Goal: Information Seeking & Learning: Learn about a topic

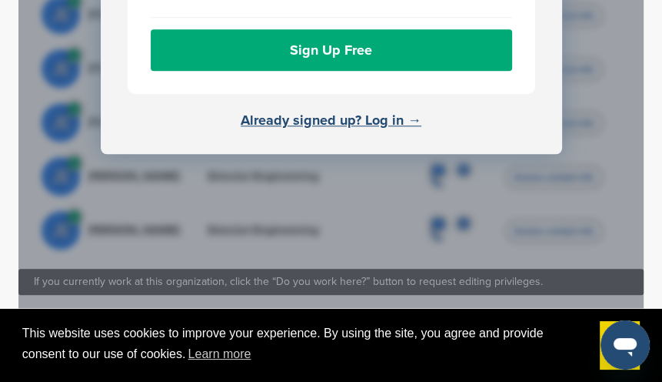
scroll to position [923, 0]
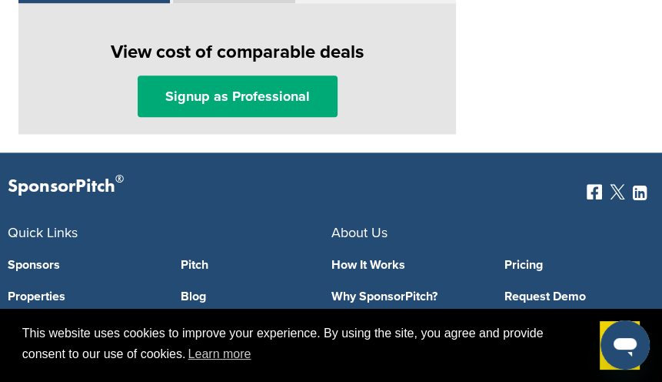
scroll to position [1154, 0]
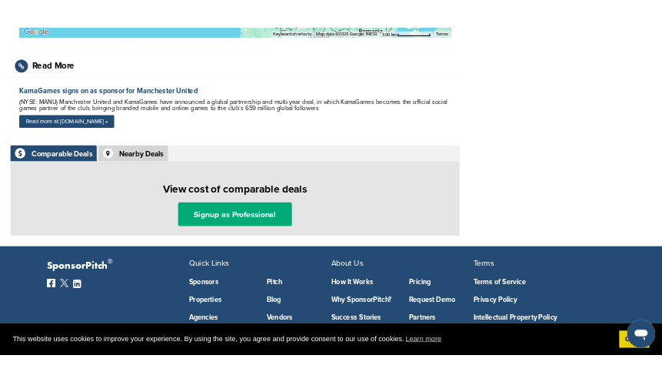
scroll to position [748, 0]
